Goal: Information Seeking & Learning: Check status

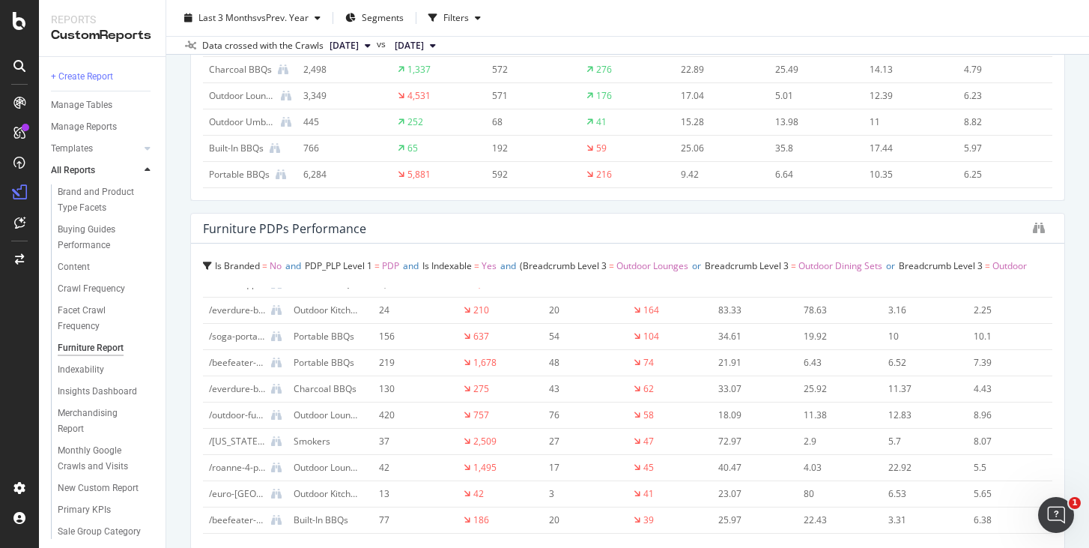
scroll to position [132, 0]
